Goal: Transaction & Acquisition: Purchase product/service

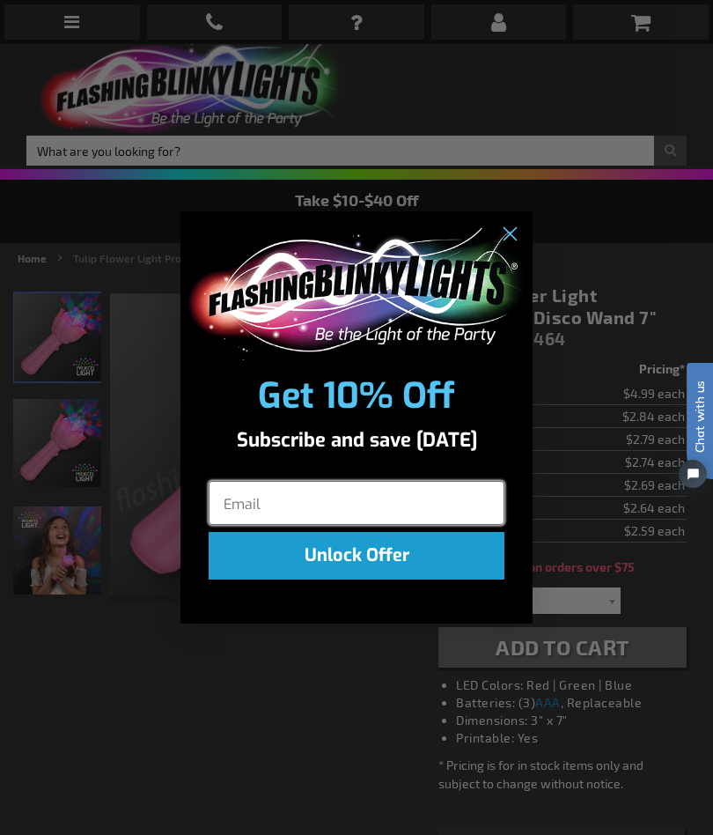
click at [453, 513] on input "Email" at bounding box center [357, 503] width 296 height 44
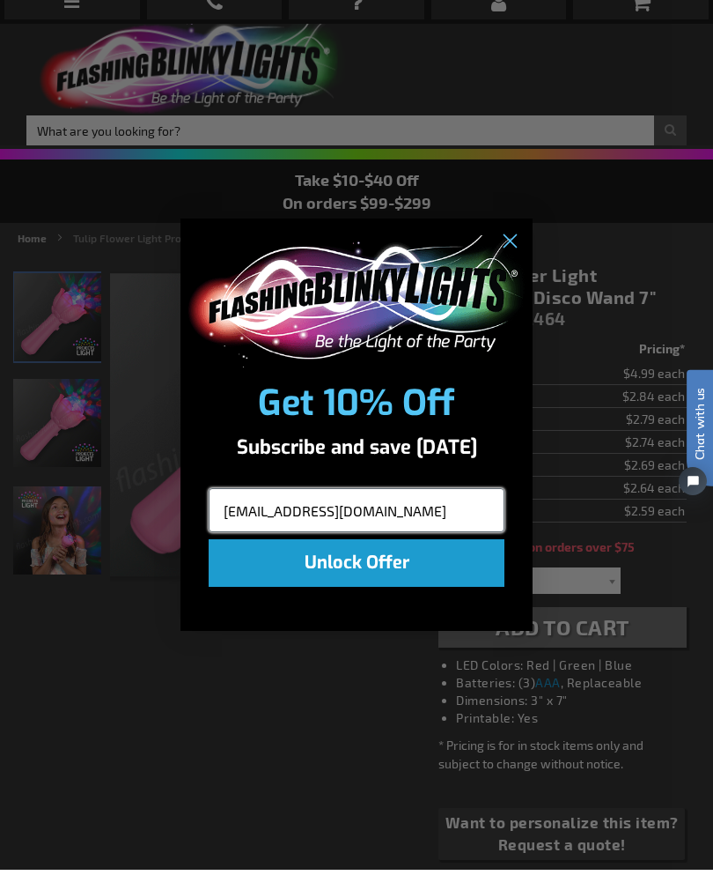
type input "[EMAIL_ADDRESS][DOMAIN_NAME]"
click at [422, 562] on button "Unlock Offer" at bounding box center [357, 583] width 296 height 48
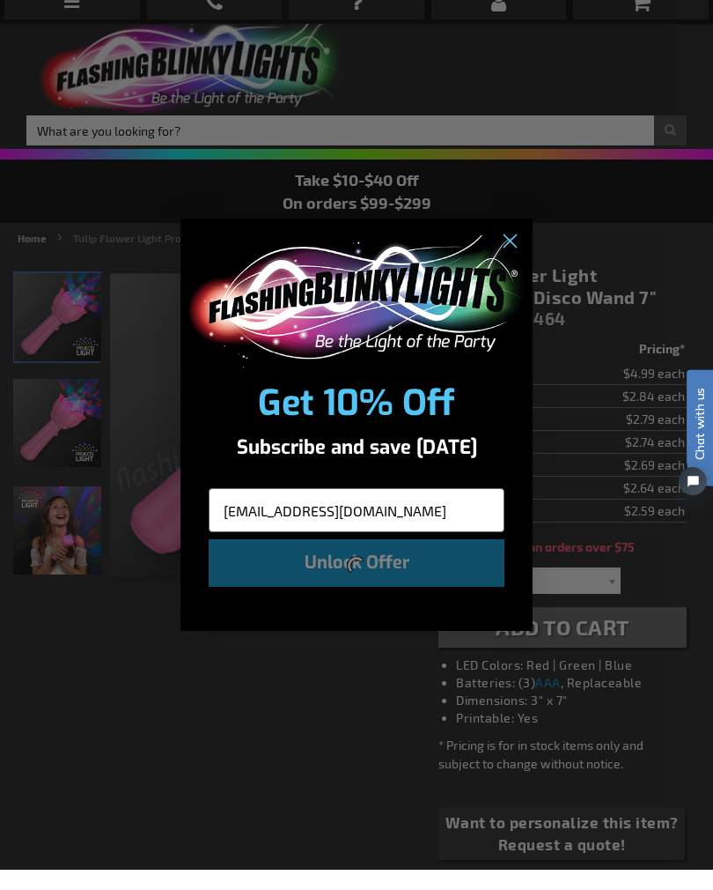
scroll to position [20, 0]
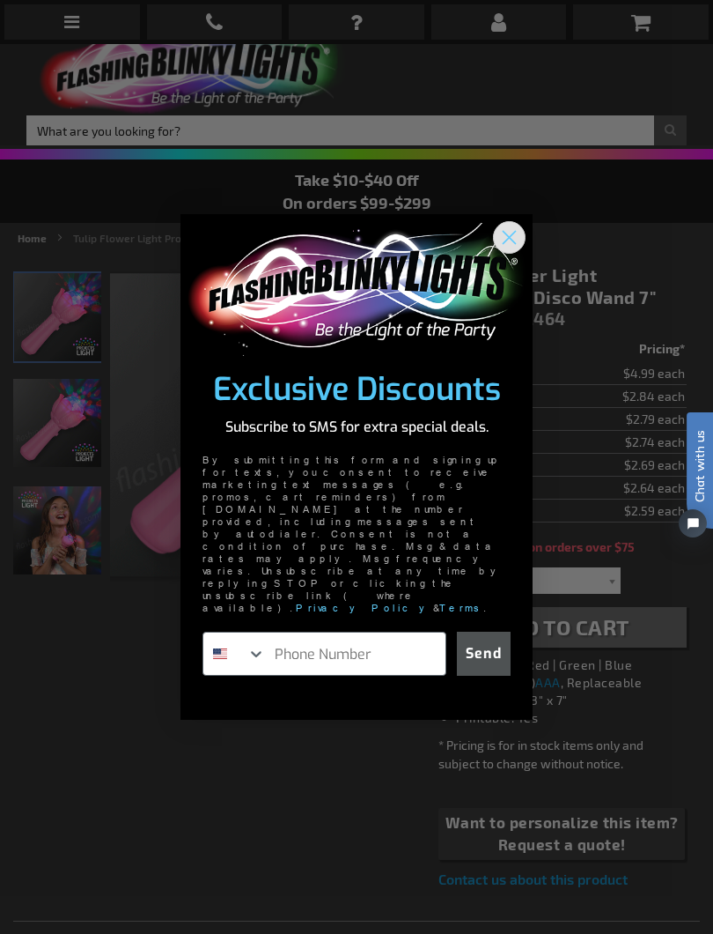
click at [514, 252] on circle "Close dialog" at bounding box center [509, 237] width 29 height 29
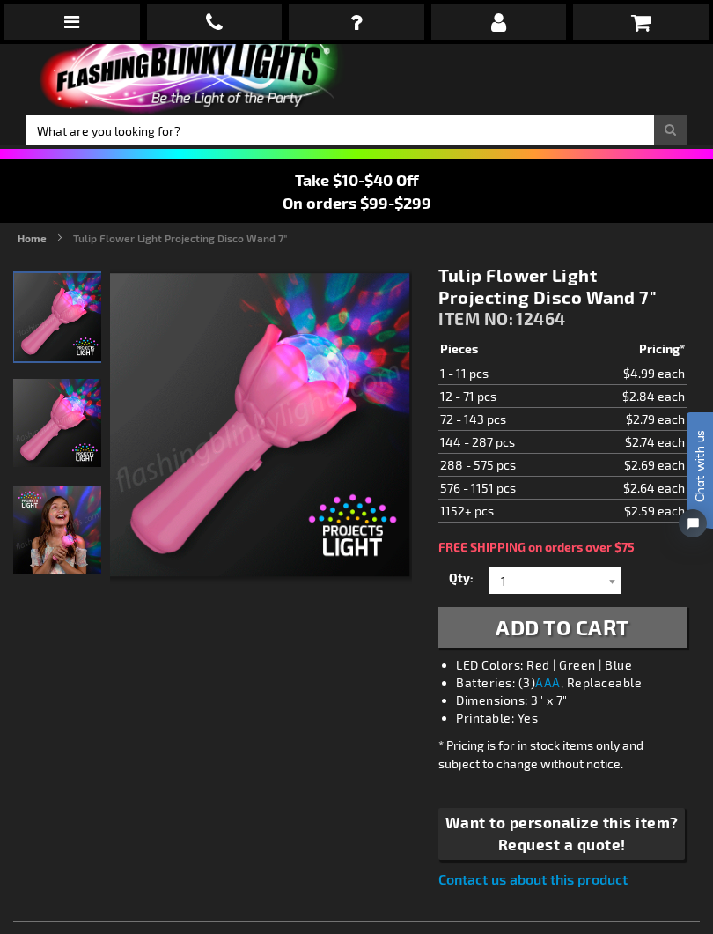
click at [610, 587] on div at bounding box center [612, 580] width 18 height 26
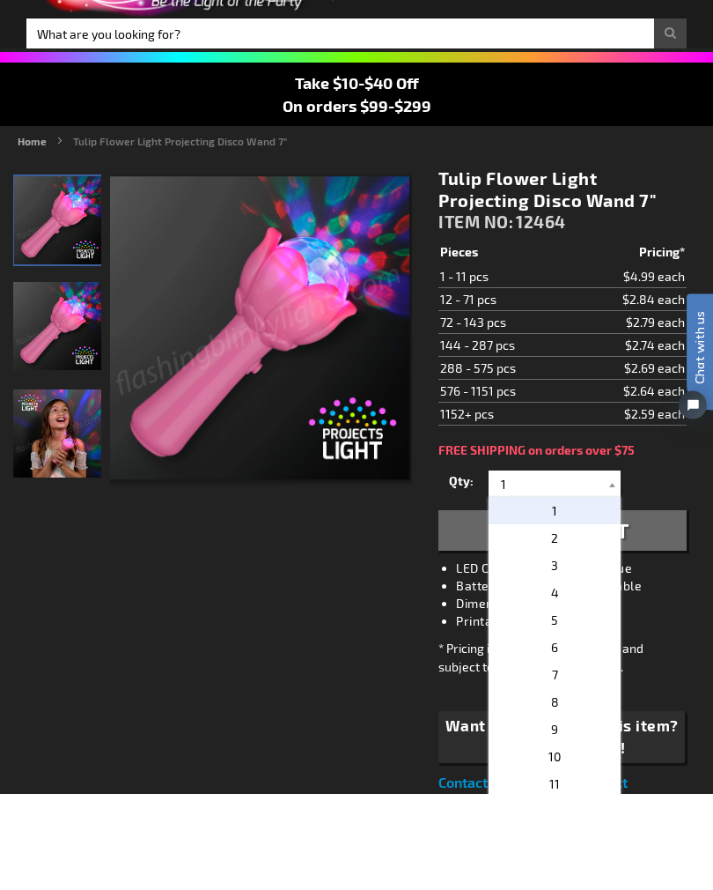
click at [576, 621] on p "2" at bounding box center [555, 634] width 132 height 27
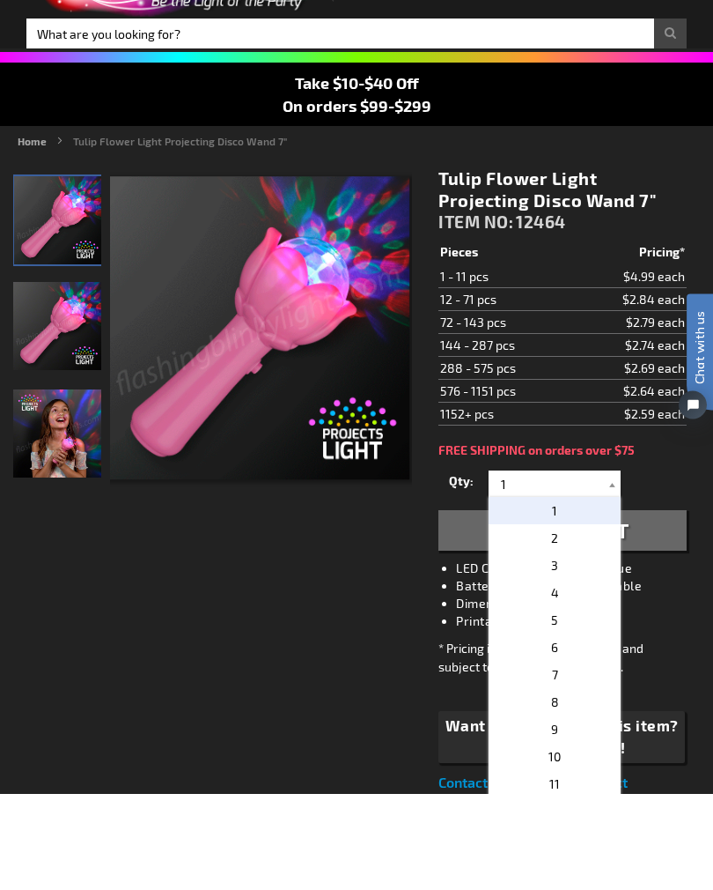
type input "2"
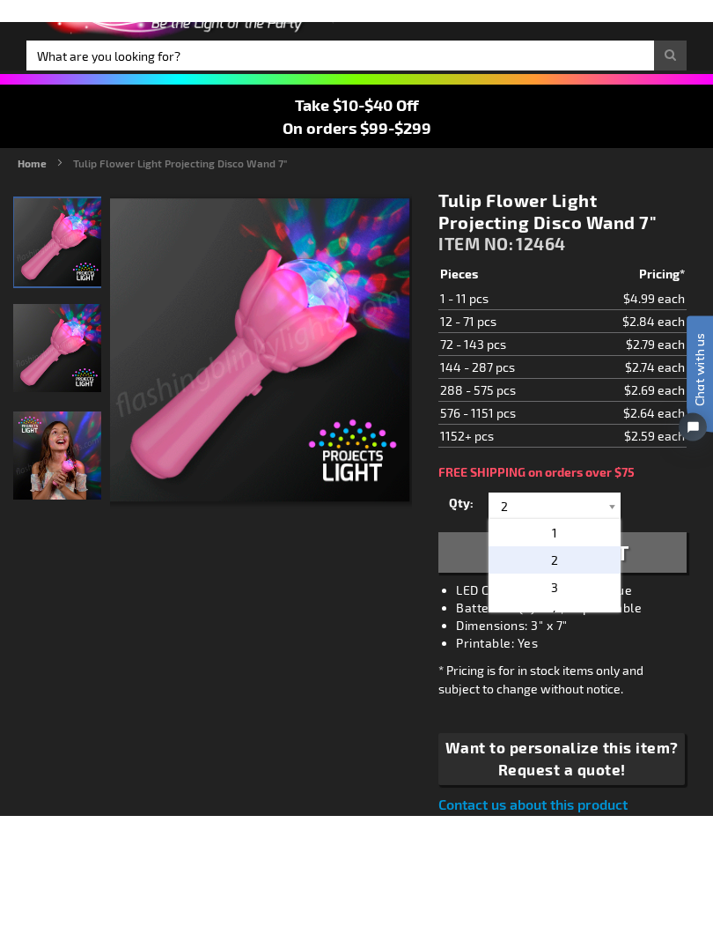
scroll to position [117, 0]
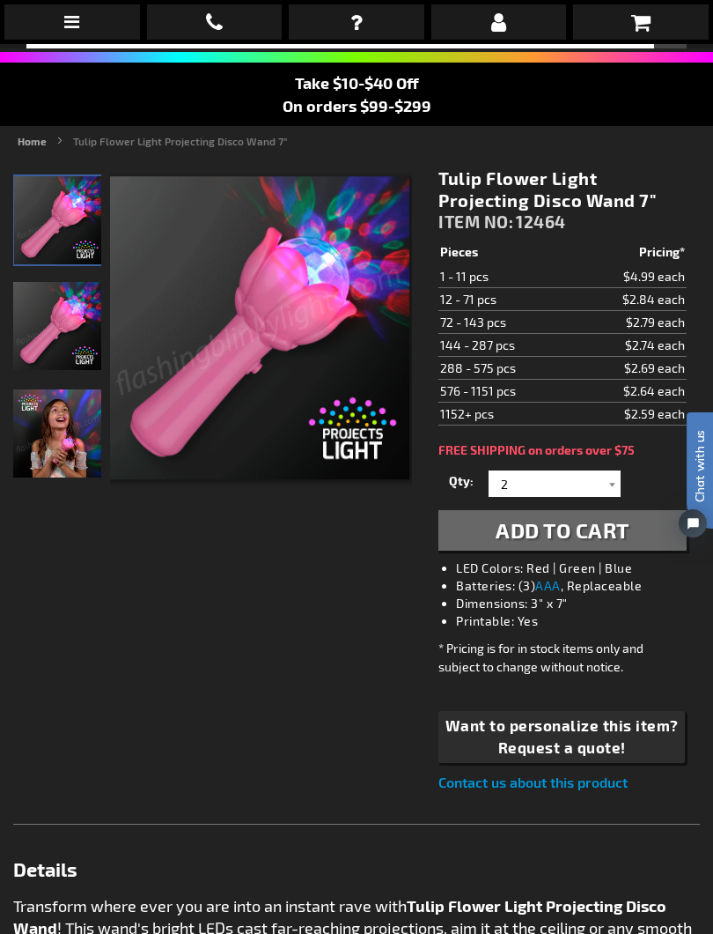
click at [600, 540] on span "Add to Cart" at bounding box center [563, 530] width 134 height 26
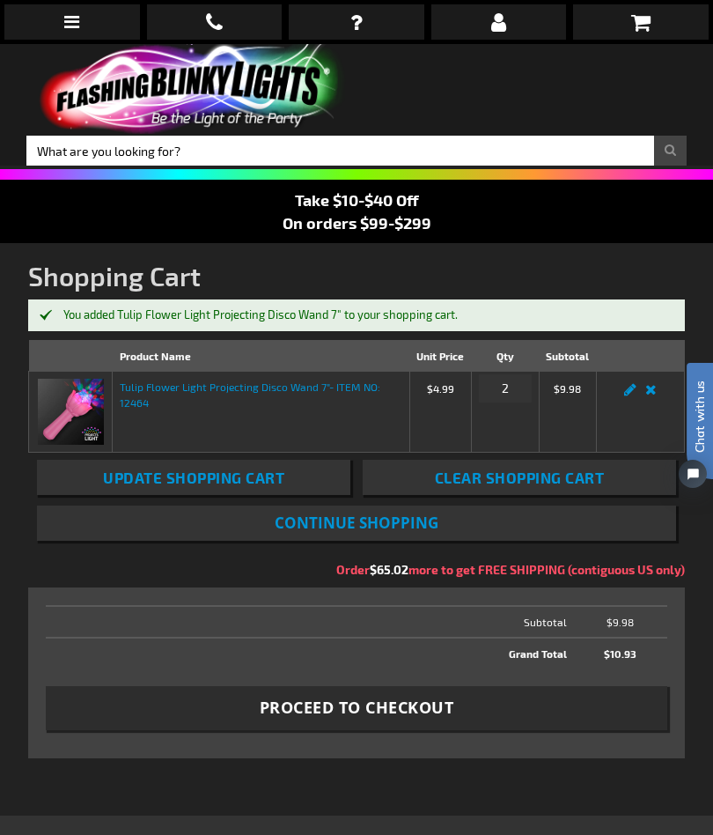
click at [504, 701] on button "Proceed to Checkout" at bounding box center [356, 708] width 621 height 44
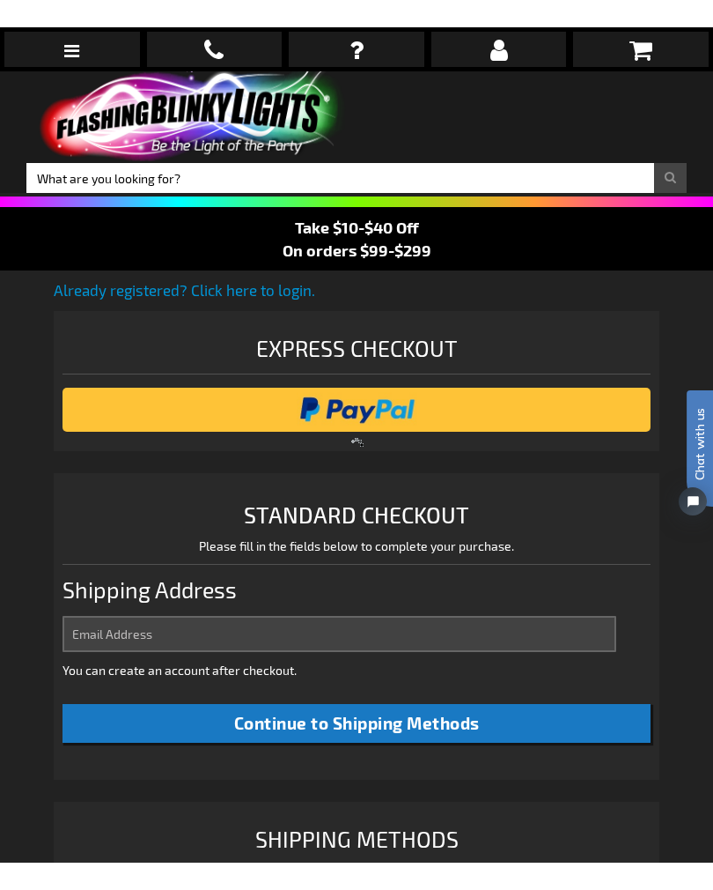
scroll to position [445, 0]
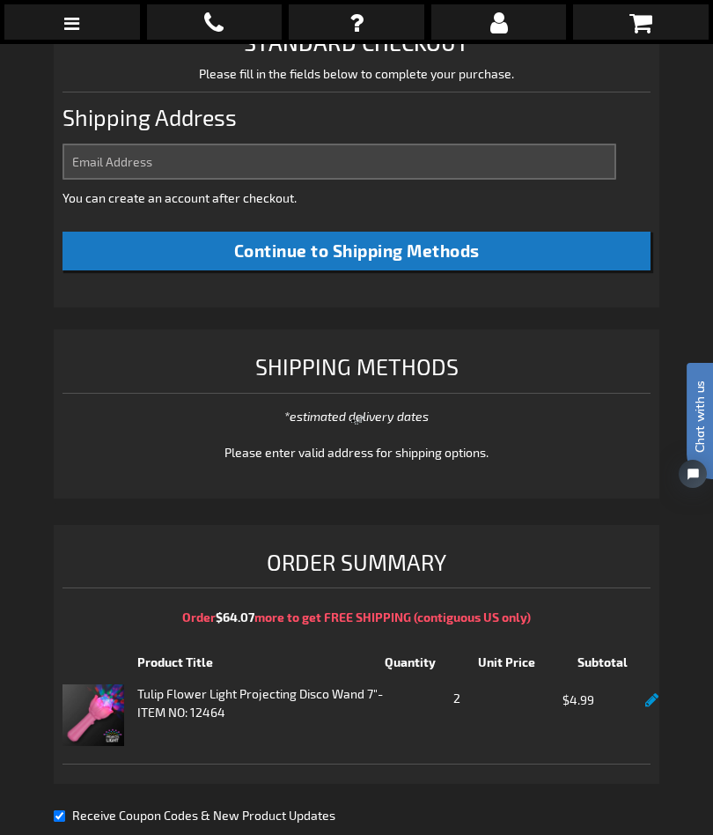
select select "US"
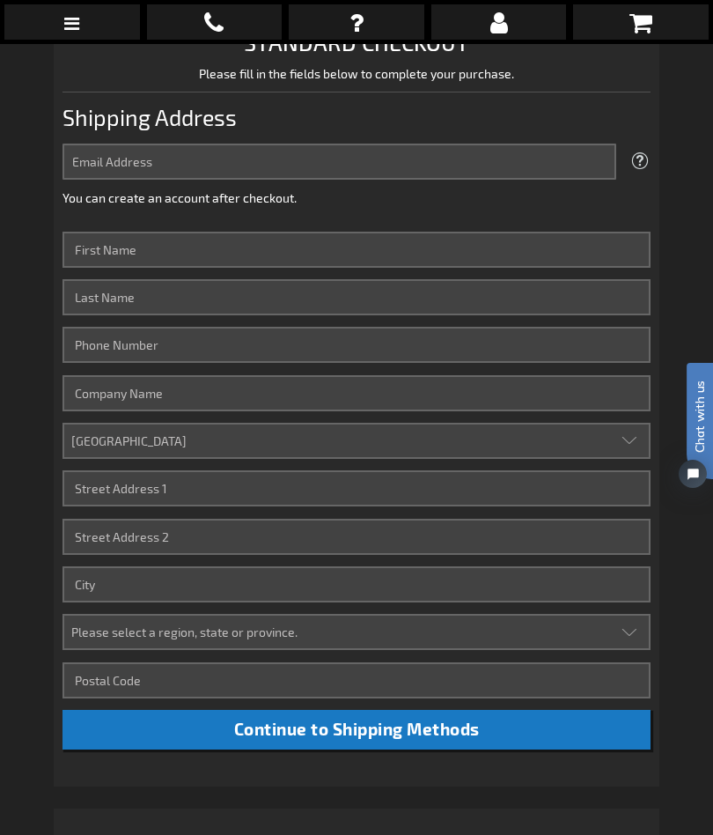
click at [484, 728] on button "Continue to Shipping Methods" at bounding box center [357, 730] width 589 height 40
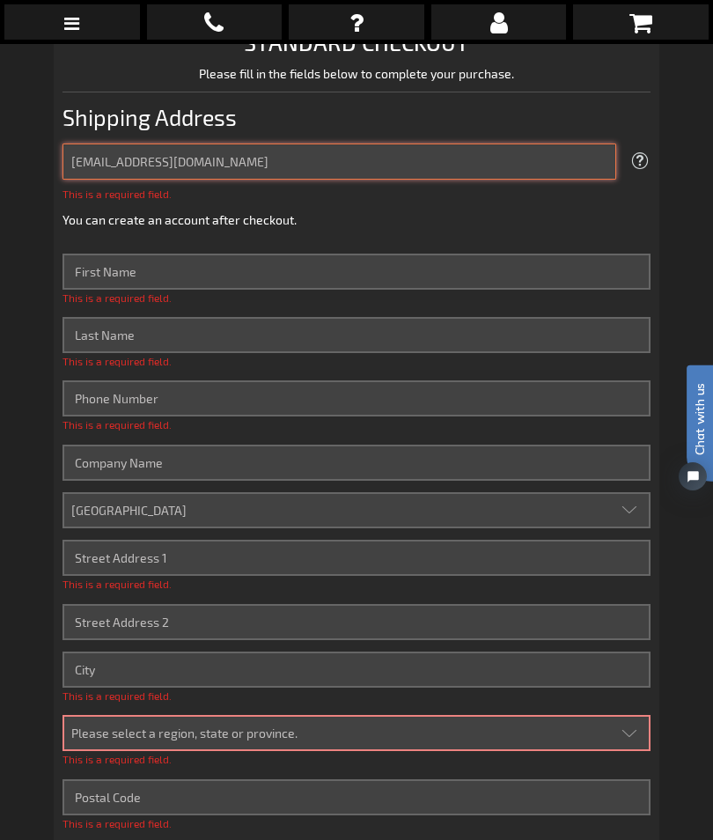
type input "[EMAIL_ADDRESS][DOMAIN_NAME]"
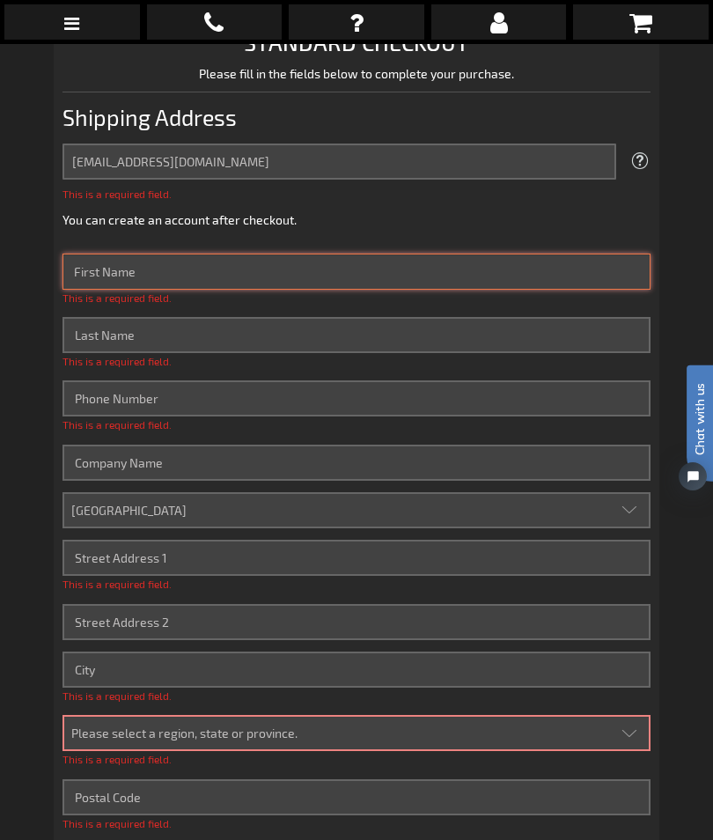
click at [357, 280] on div "This is a required field." at bounding box center [357, 280] width 589 height 52
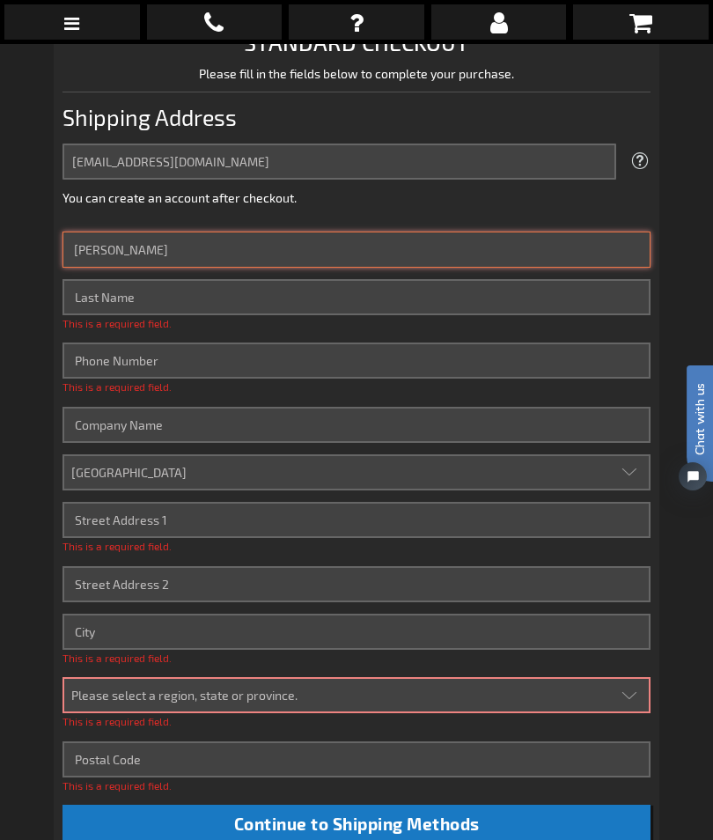
type input "Sheri"
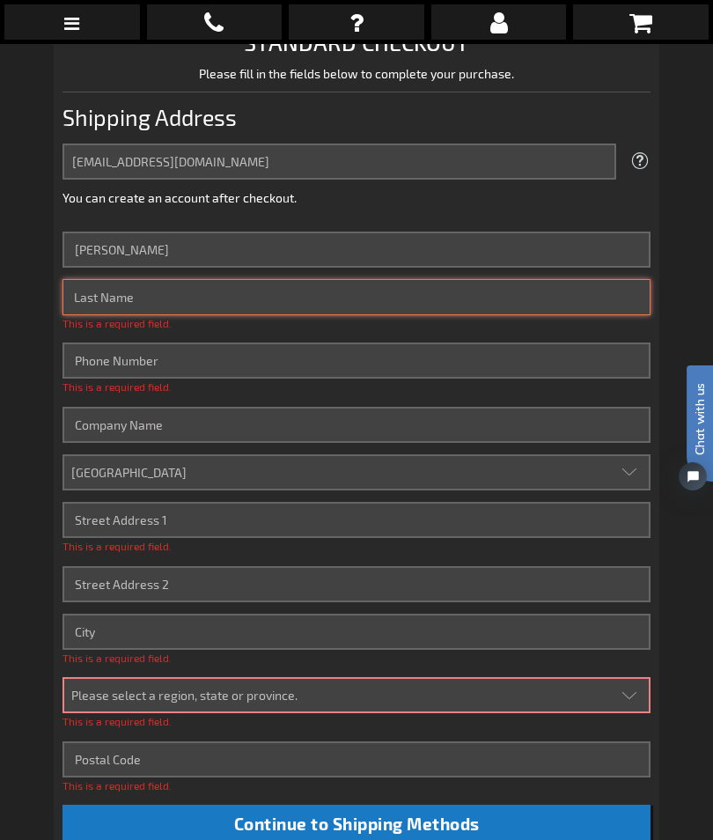
click at [315, 298] on input "Last Name" at bounding box center [357, 297] width 589 height 36
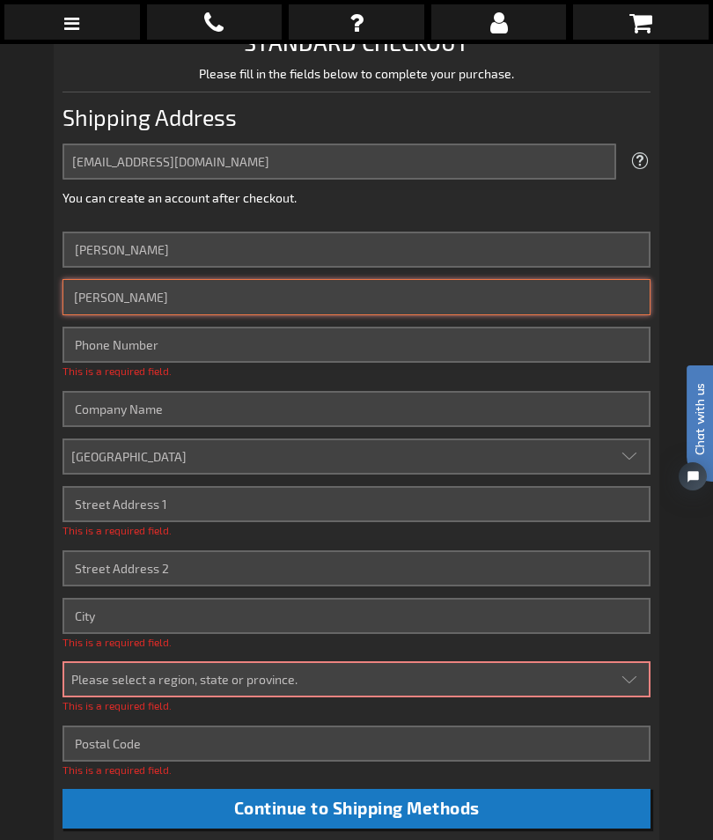
type input "Wellman"
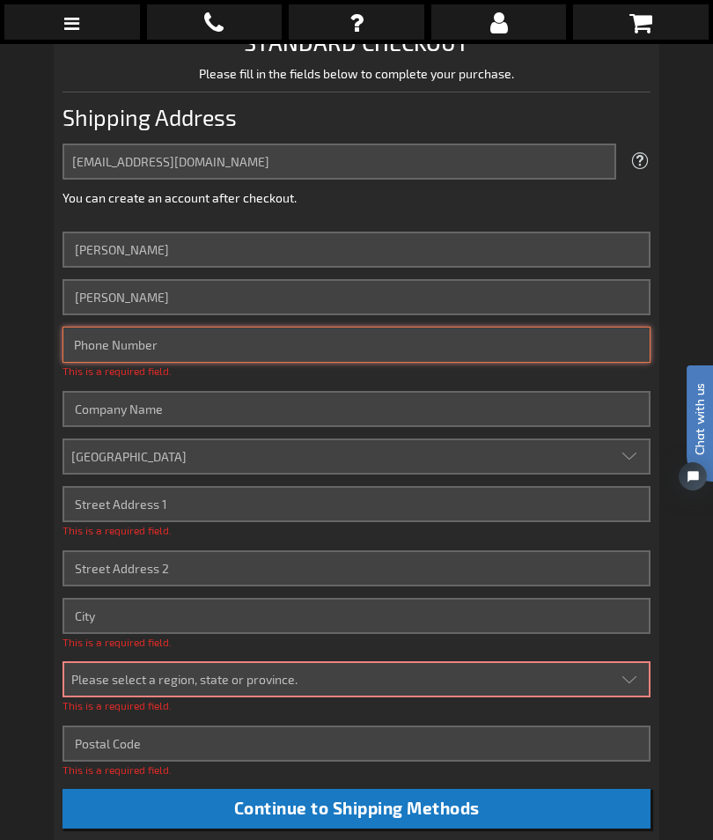
click at [291, 351] on input "Phone Number" at bounding box center [357, 345] width 589 height 36
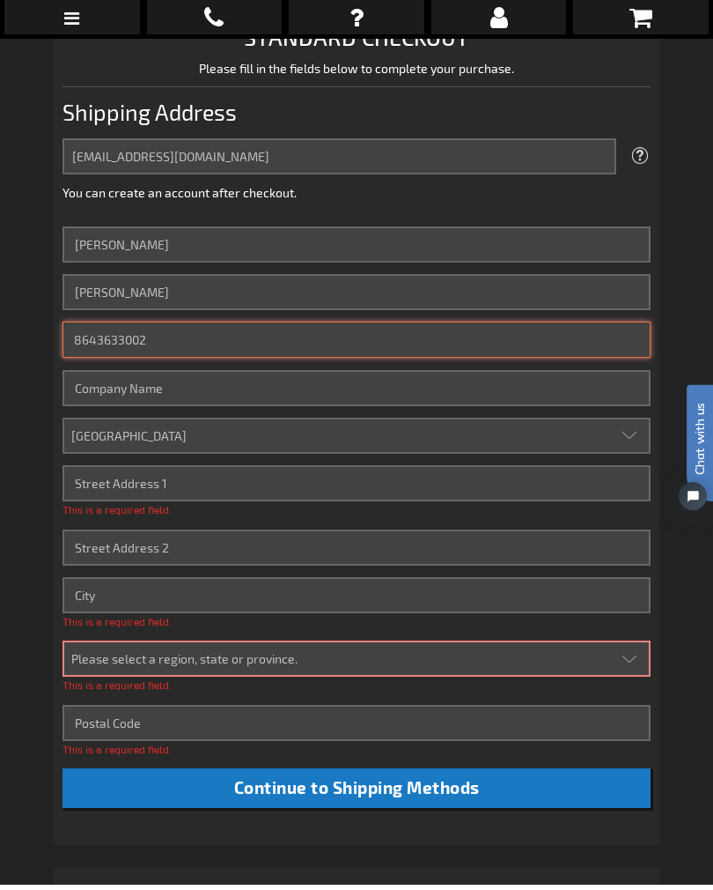
type input "8643633002"
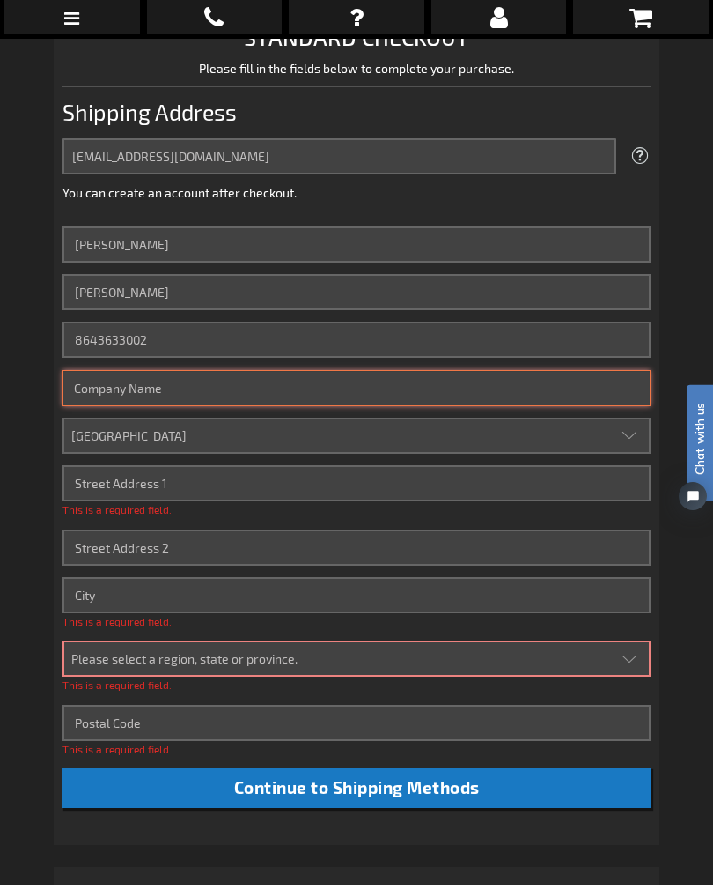
click at [351, 386] on input "Company" at bounding box center [357, 393] width 589 height 36
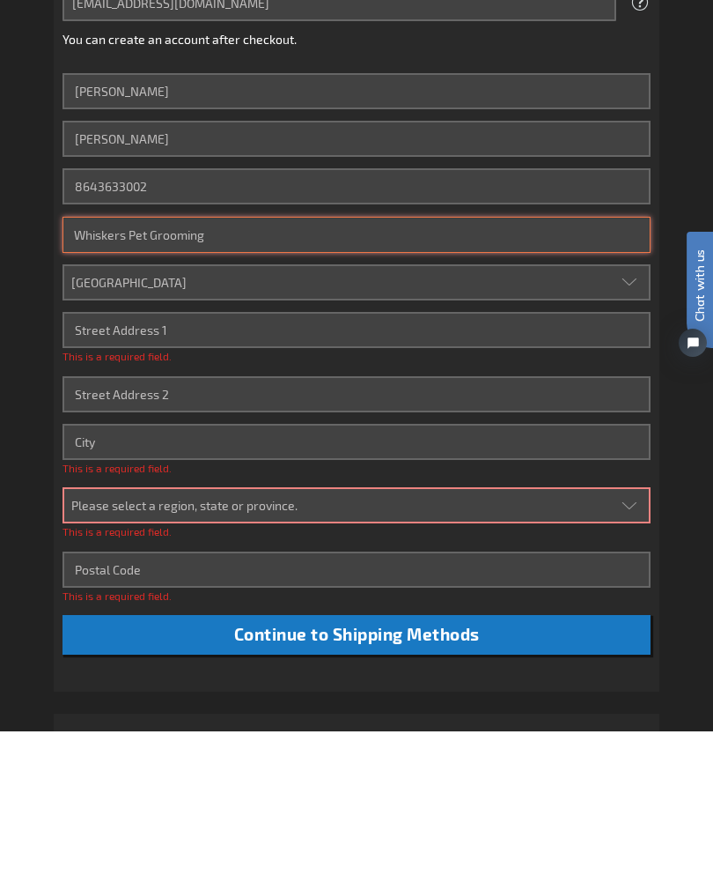
type input "Whiskers Pet Grooming"
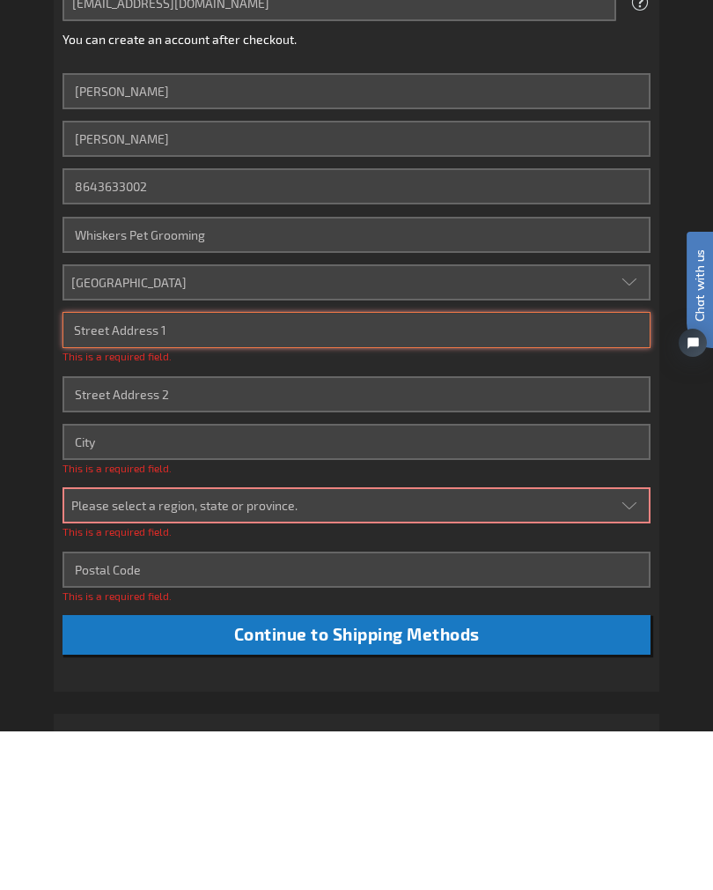
click at [419, 470] on input "Street Address: Line 1" at bounding box center [357, 488] width 589 height 36
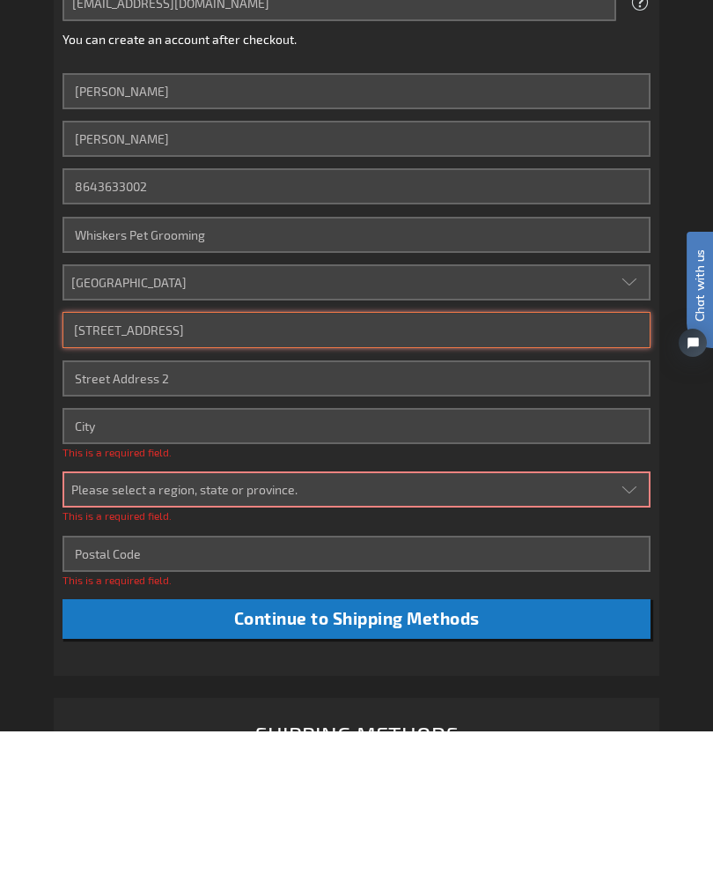
type input "179 Grandwood Blvd"
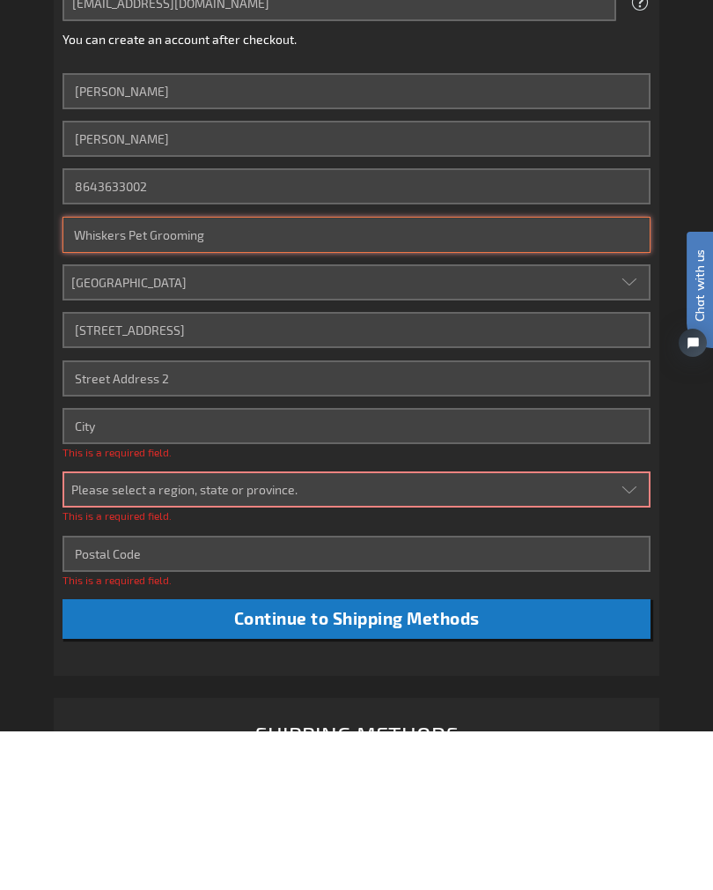
click at [262, 375] on input "Whiskers Pet Grooming" at bounding box center [357, 393] width 589 height 36
type input "W"
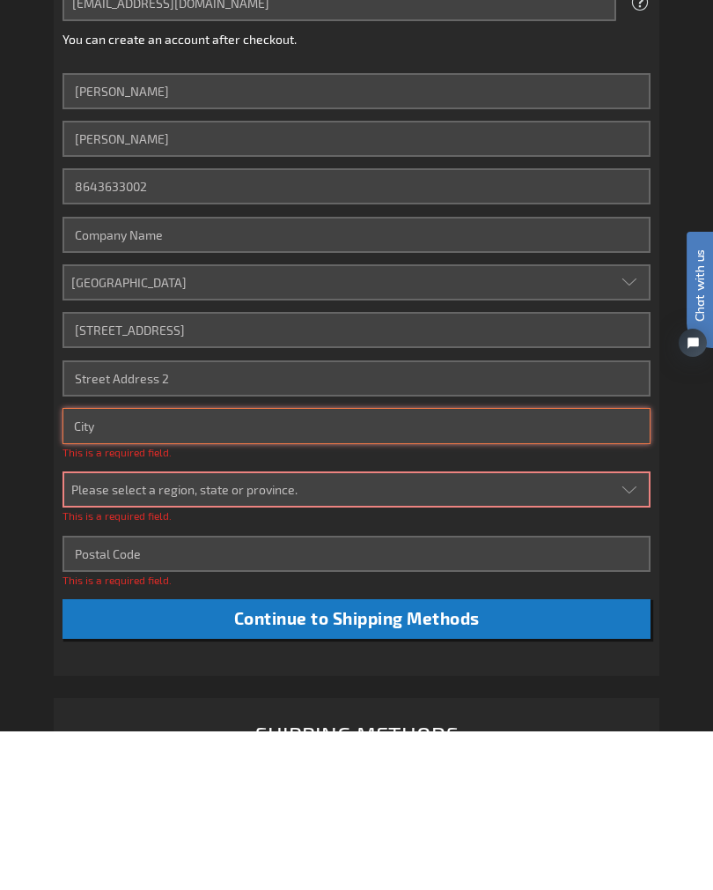
click at [212, 566] on input "City" at bounding box center [357, 584] width 589 height 36
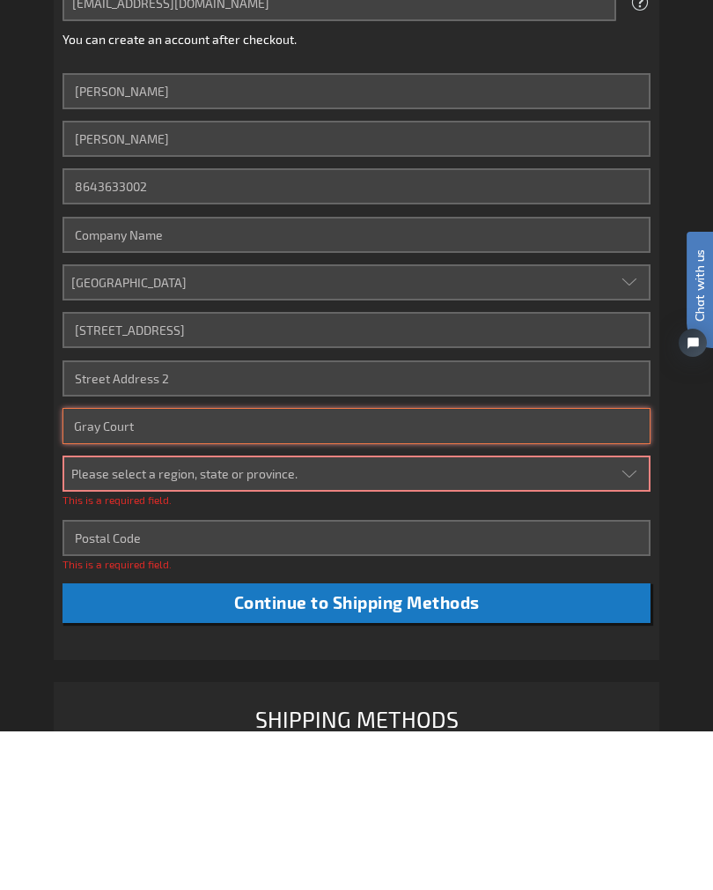
type input "Gray Court"
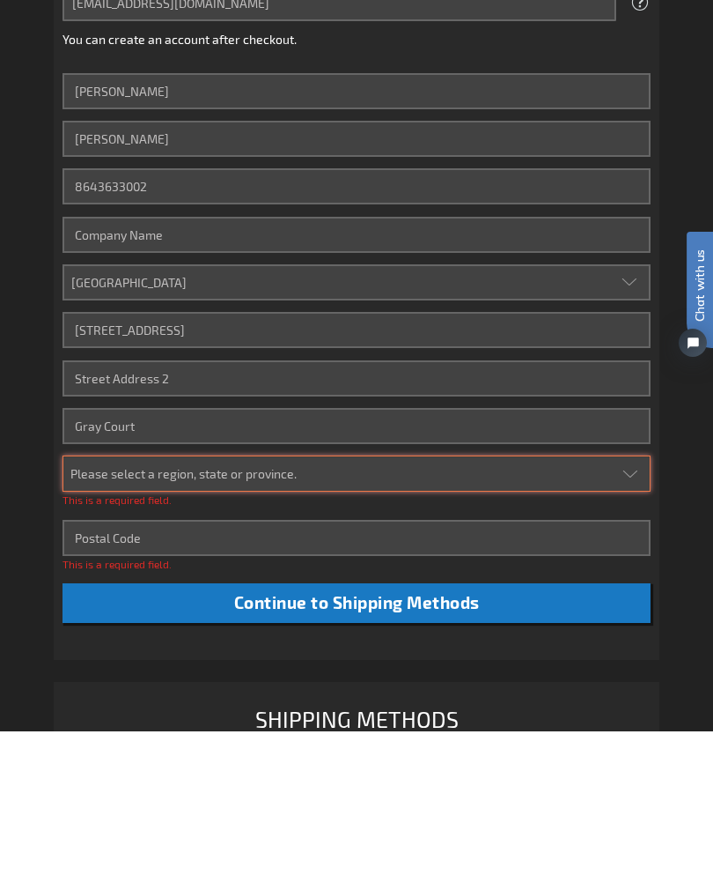
click at [354, 614] on select "Please select a region, state or province. Alabama Alaska Arizona Arkansas Cali…" at bounding box center [357, 632] width 589 height 36
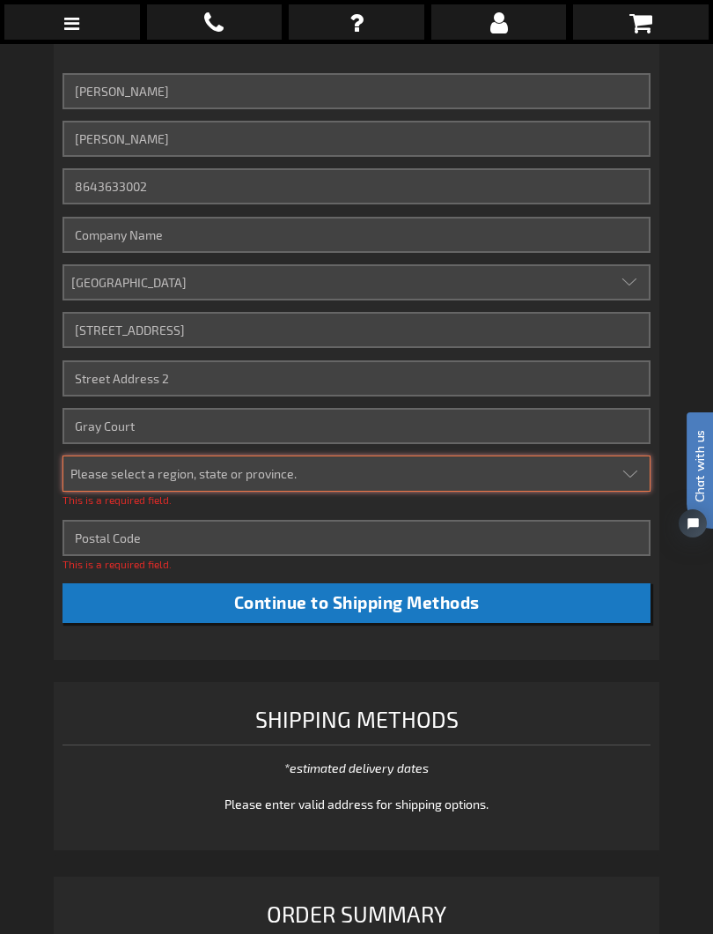
select select "54"
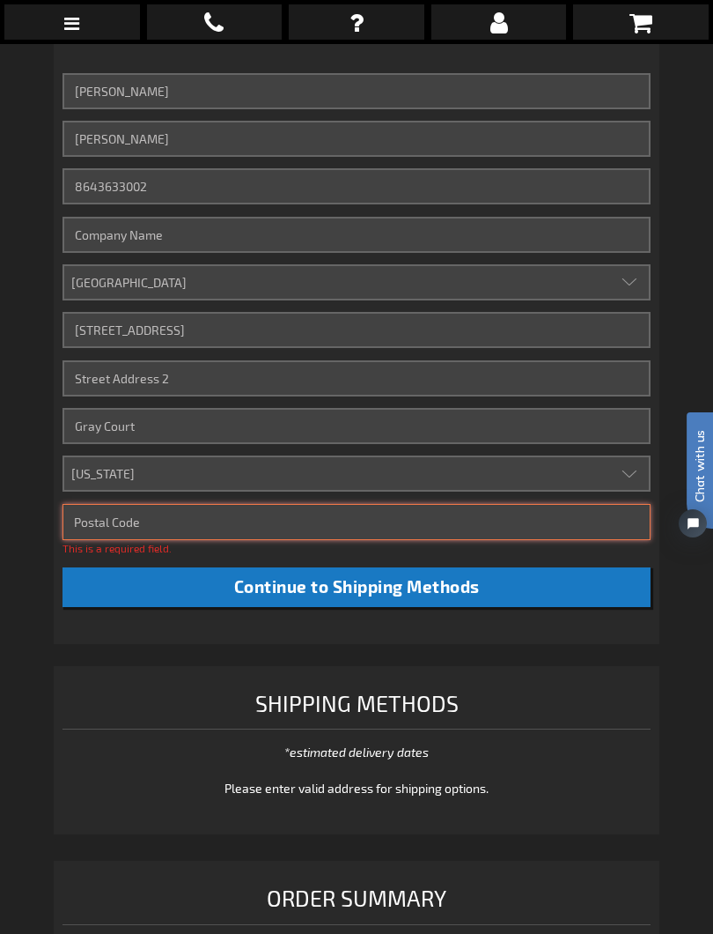
click at [540, 528] on input "Zip/Postal Code" at bounding box center [357, 522] width 589 height 36
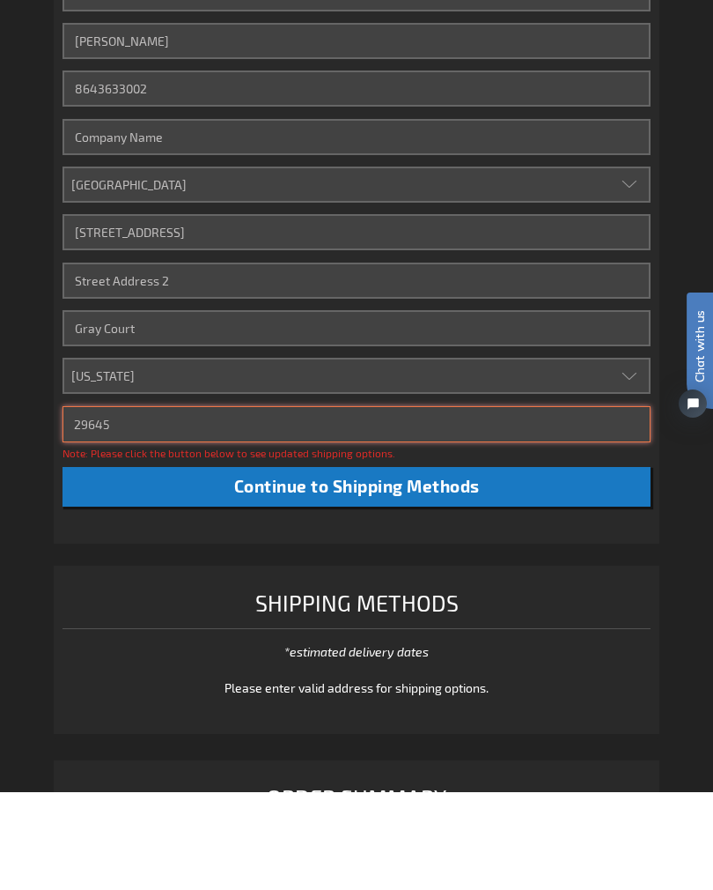
type input "29645"
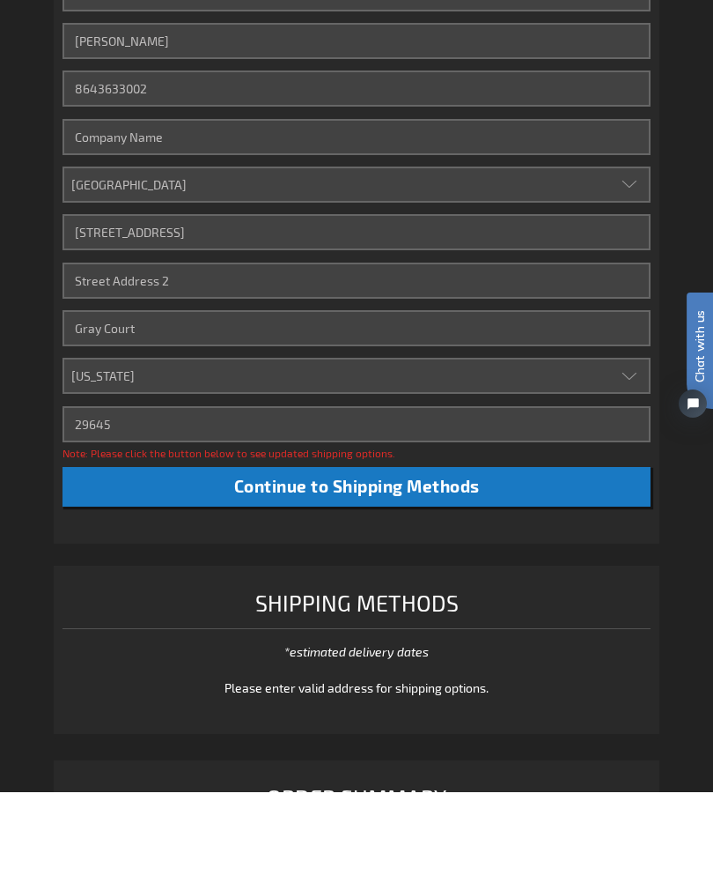
click at [443, 573] on span "Continue to Shipping Methods" at bounding box center [357, 583] width 246 height 20
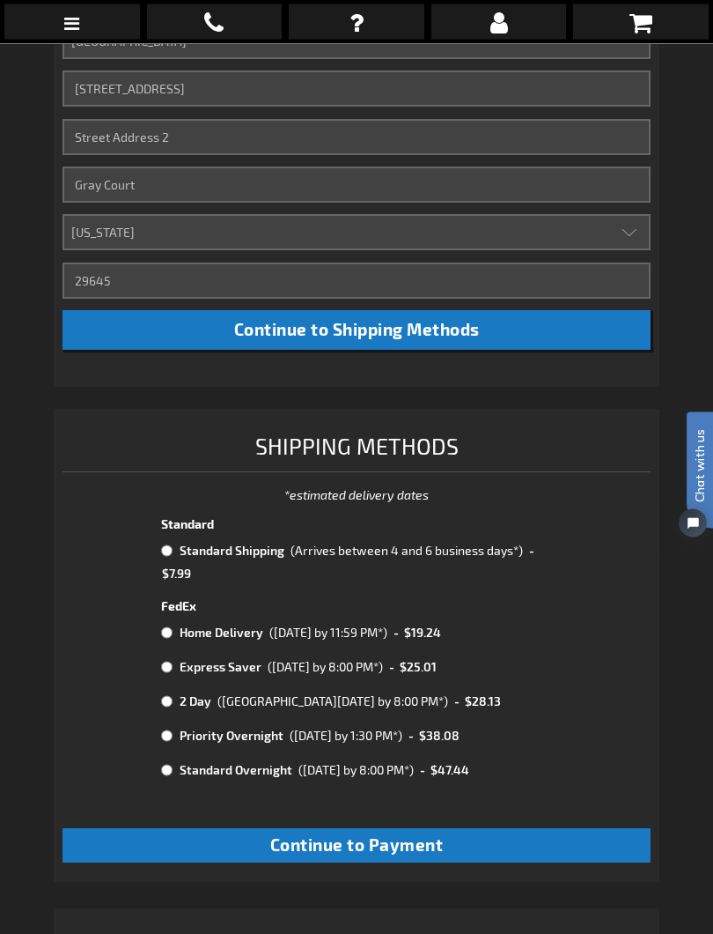
scroll to position [845, 0]
